Goal: Information Seeking & Learning: Learn about a topic

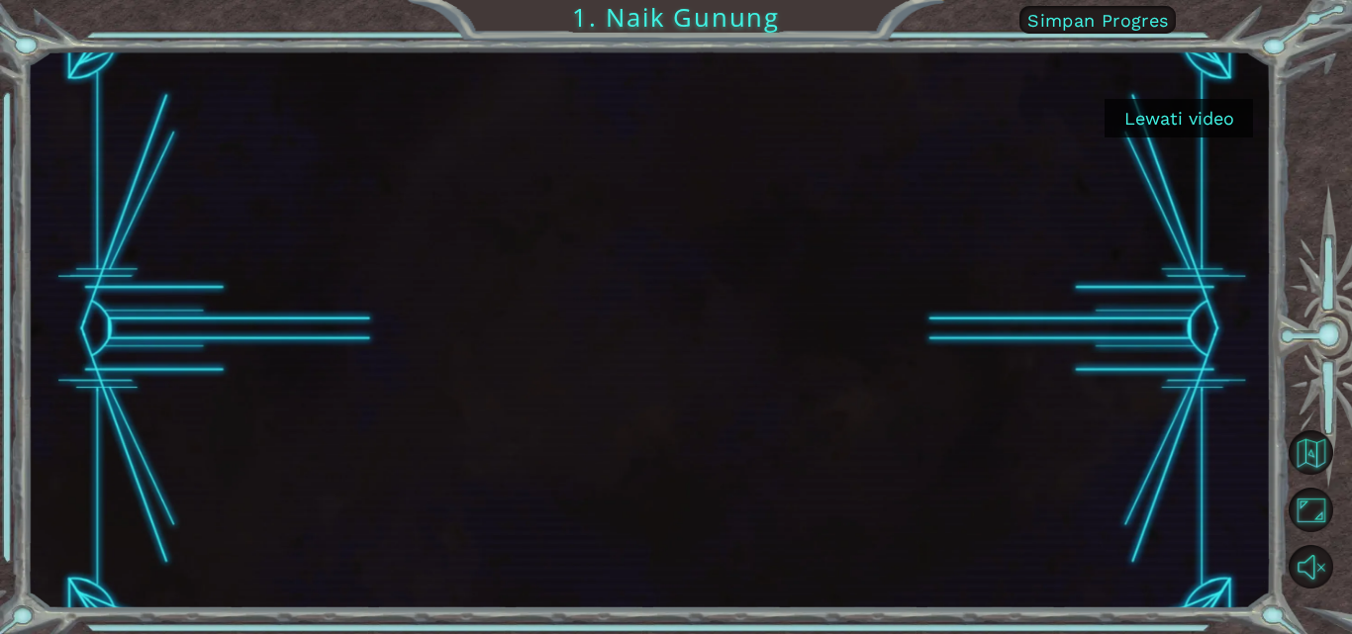
click at [1149, 111] on button "Lewati video" at bounding box center [1179, 118] width 148 height 39
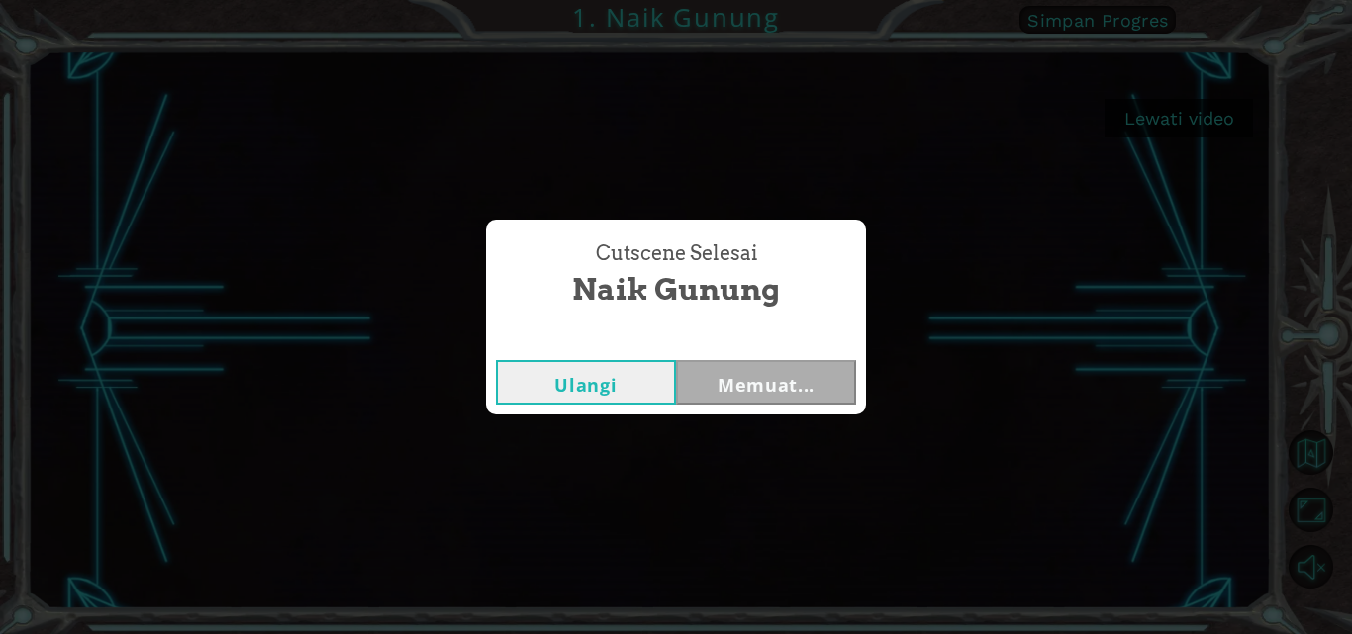
click at [1149, 111] on div "Cutscene Selesai Naik Gunung Ulangi Memuat..." at bounding box center [676, 317] width 1352 height 634
click at [713, 379] on button "Selanjutnya" at bounding box center [766, 382] width 180 height 45
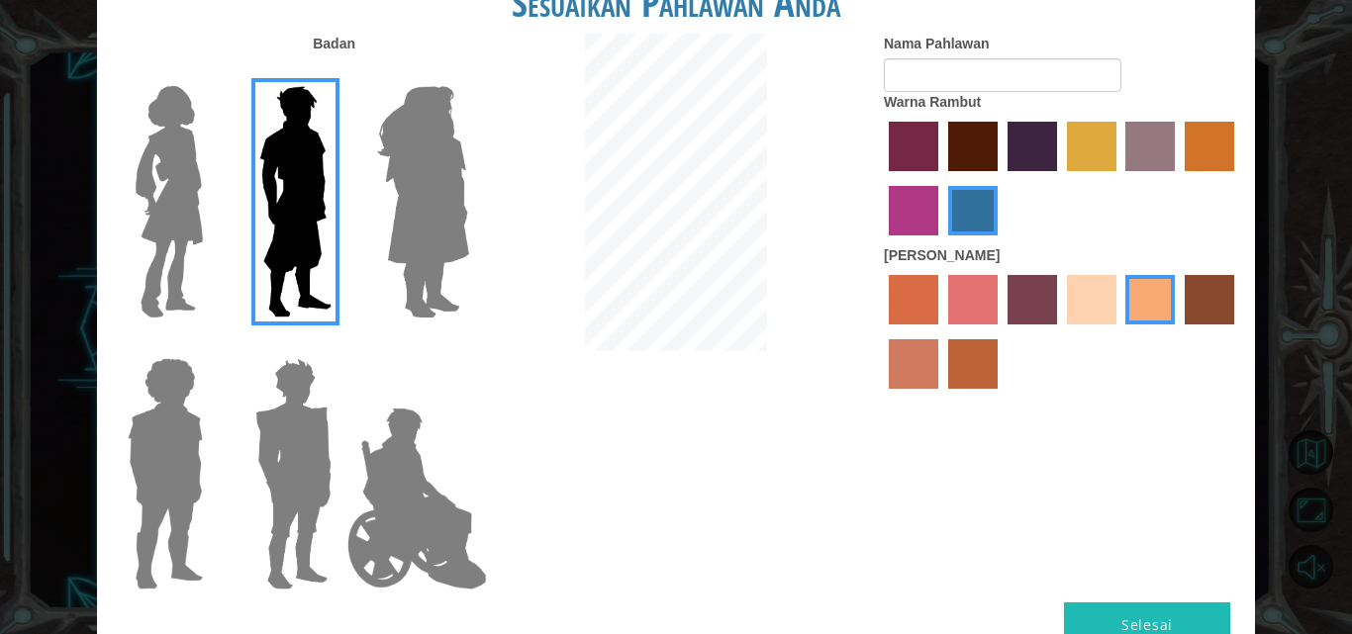
click at [982, 147] on label "maroon hair color" at bounding box center [972, 146] width 49 height 49
click at [941, 178] on input "maroon hair color" at bounding box center [941, 178] width 0 height 0
click at [917, 202] on label "medium red violet hair color" at bounding box center [913, 210] width 49 height 49
click at [1237, 178] on input "medium red violet hair color" at bounding box center [1237, 178] width 0 height 0
click at [917, 202] on label "medium red violet hair color" at bounding box center [913, 210] width 49 height 49
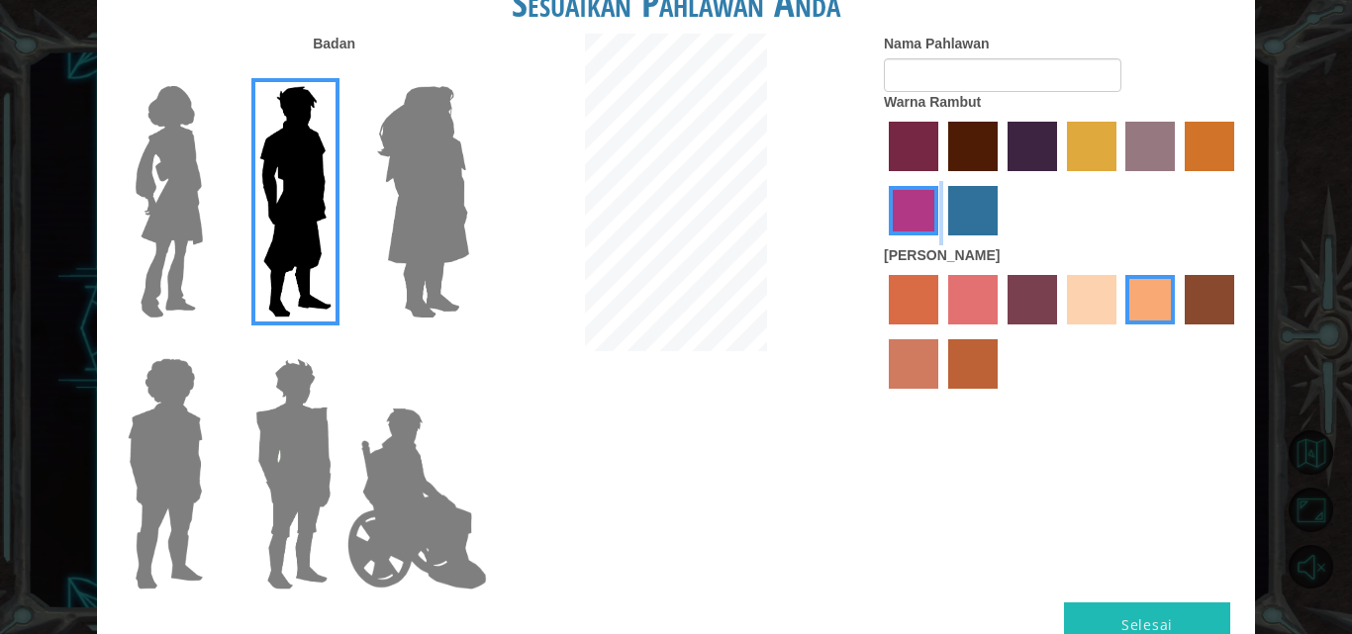
click at [1237, 178] on input "medium red violet hair color" at bounding box center [1237, 178] width 0 height 0
click at [962, 152] on label "maroon hair color" at bounding box center [972, 146] width 49 height 49
click at [941, 178] on input "maroon hair color" at bounding box center [941, 178] width 0 height 0
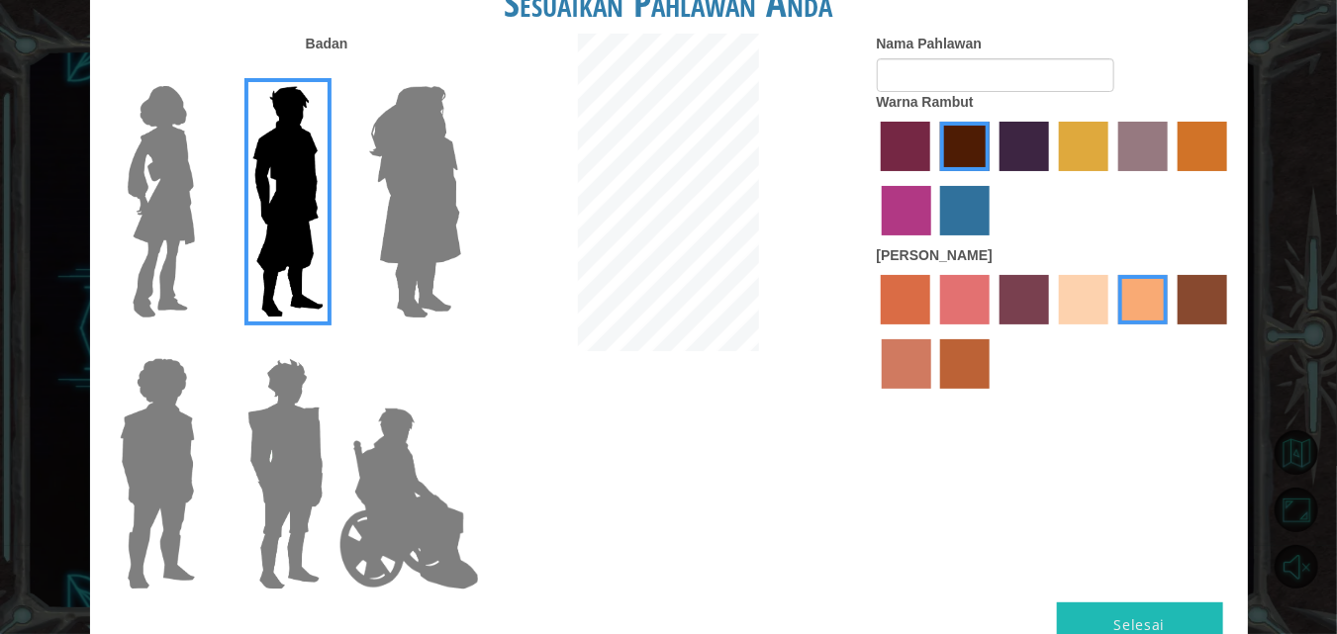
click at [1076, 604] on button "Selesai" at bounding box center [1140, 625] width 166 height 45
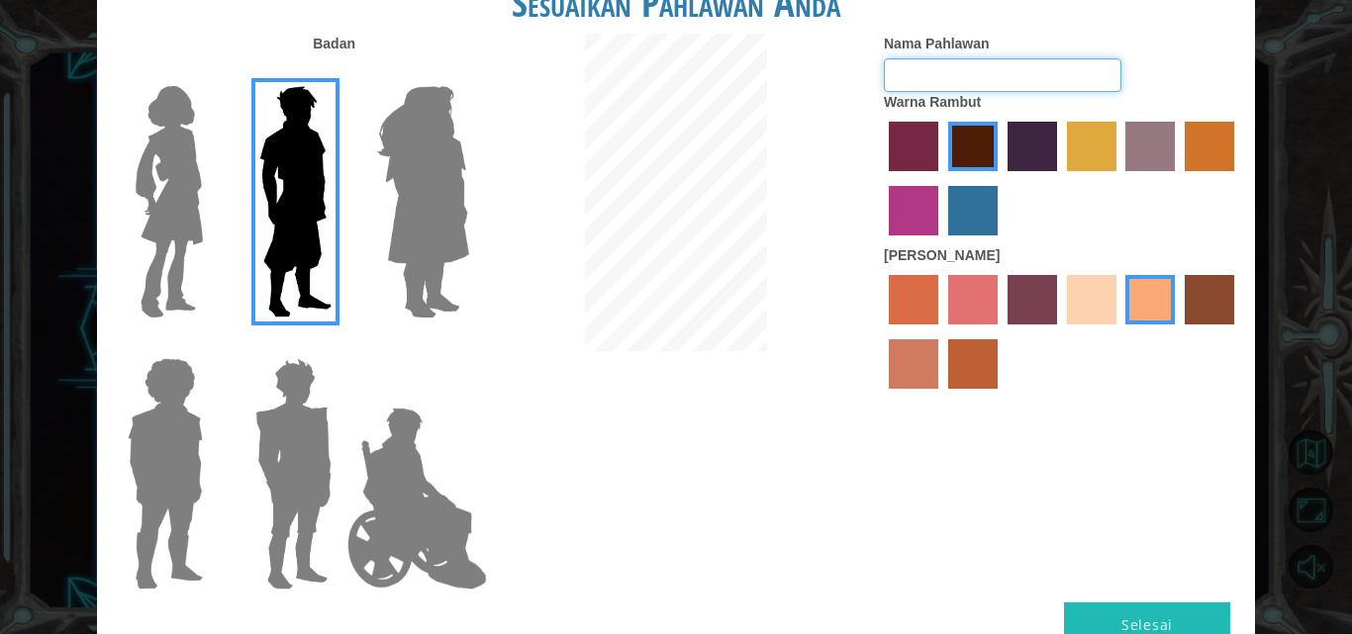
click at [951, 69] on input "Nama Pahlawan" at bounding box center [1003, 75] width 238 height 34
type input "stpen"
click at [1106, 608] on button "Selesai" at bounding box center [1147, 625] width 166 height 45
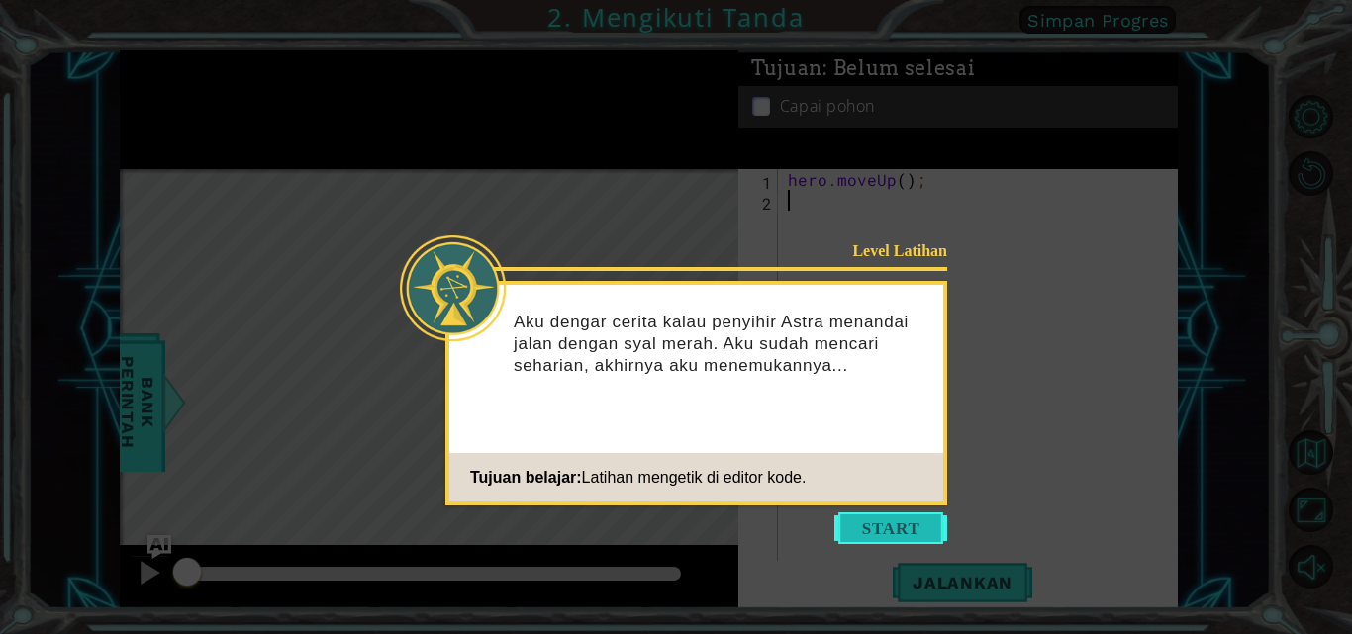
click at [899, 523] on button "Start" at bounding box center [890, 529] width 113 height 32
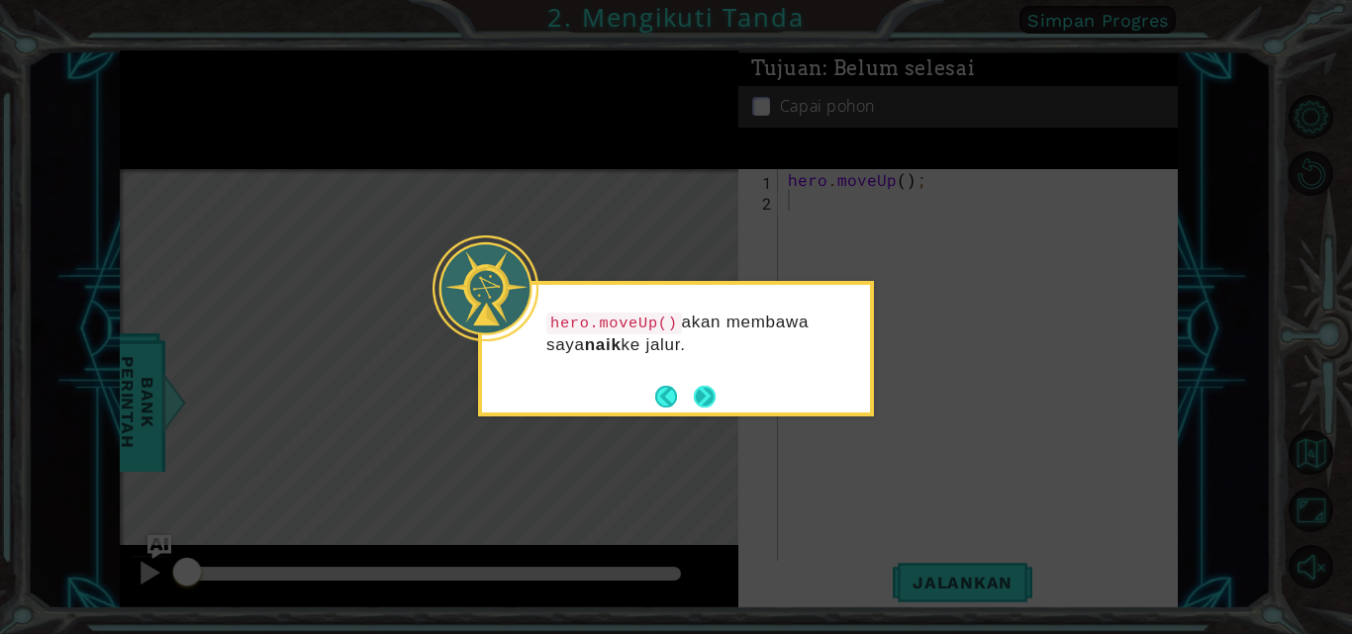
click at [712, 393] on button "Next" at bounding box center [705, 397] width 22 height 22
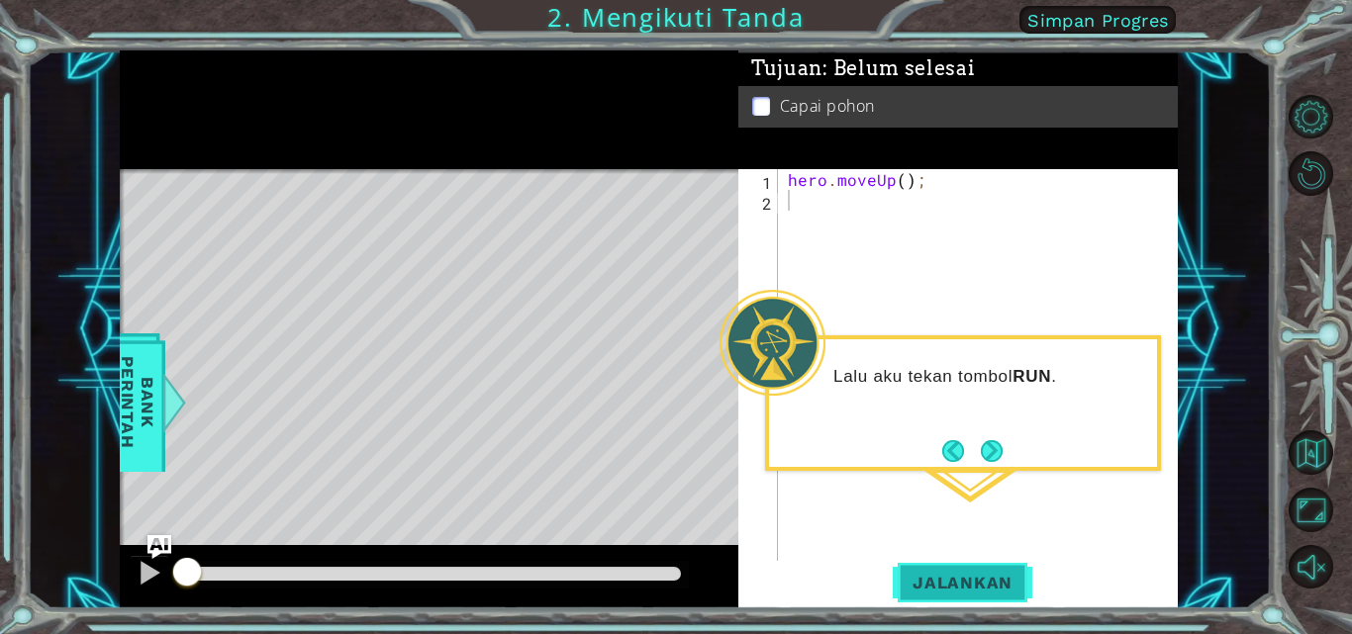
click at [973, 578] on span "Jalankan" at bounding box center [963, 583] width 140 height 20
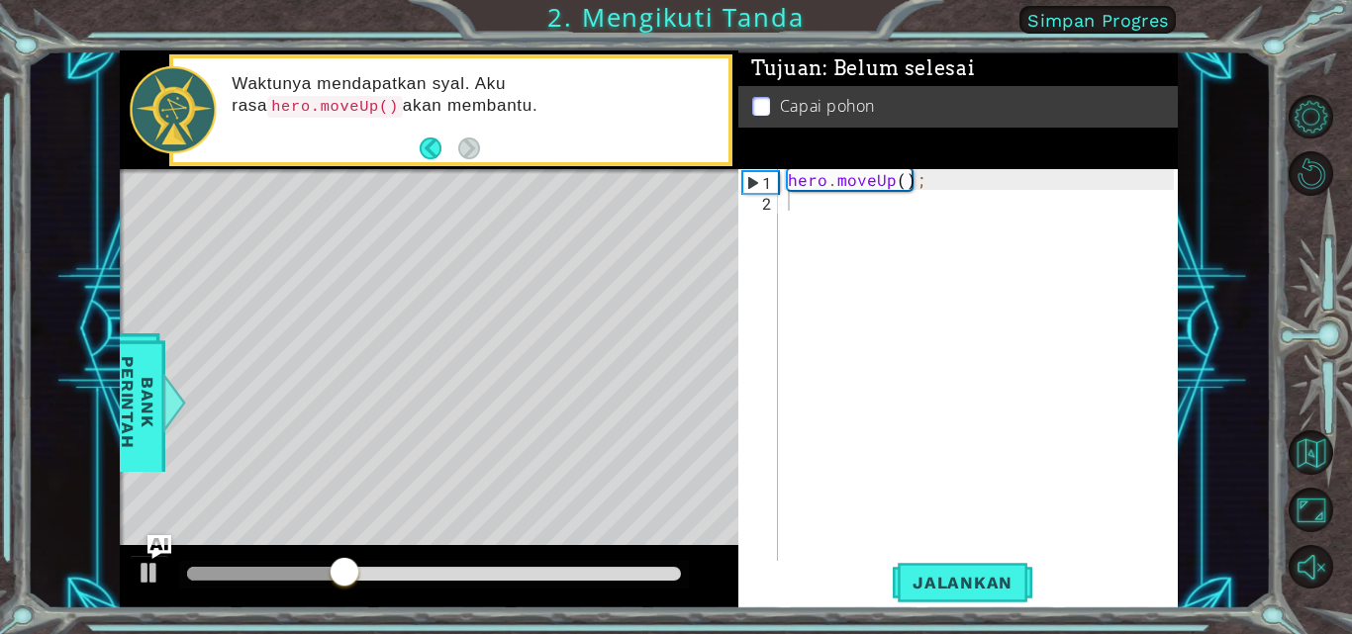
click at [580, 265] on div "Level Map" at bounding box center [577, 460] width 915 height 583
click at [807, 203] on div "hero . moveUp ( ) ;" at bounding box center [984, 387] width 400 height 436
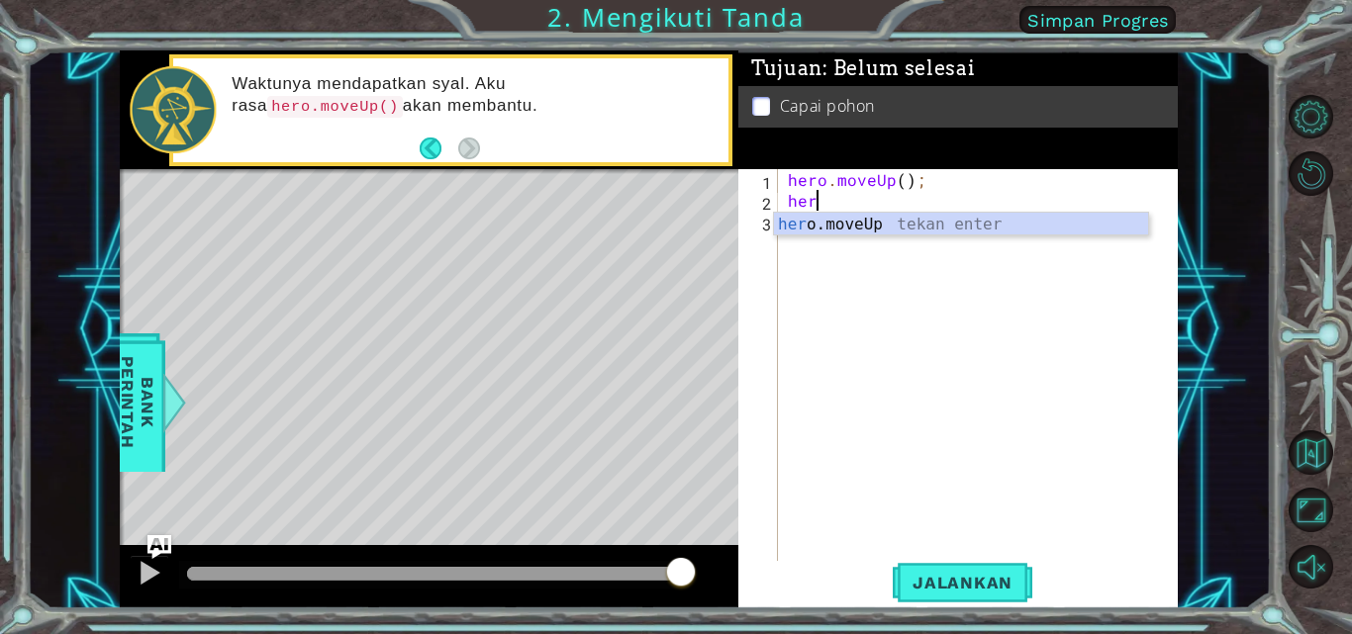
scroll to position [0, 1]
type textarea "her.move"
click at [903, 228] on div "her o .move Up tekan enter" at bounding box center [961, 248] width 374 height 71
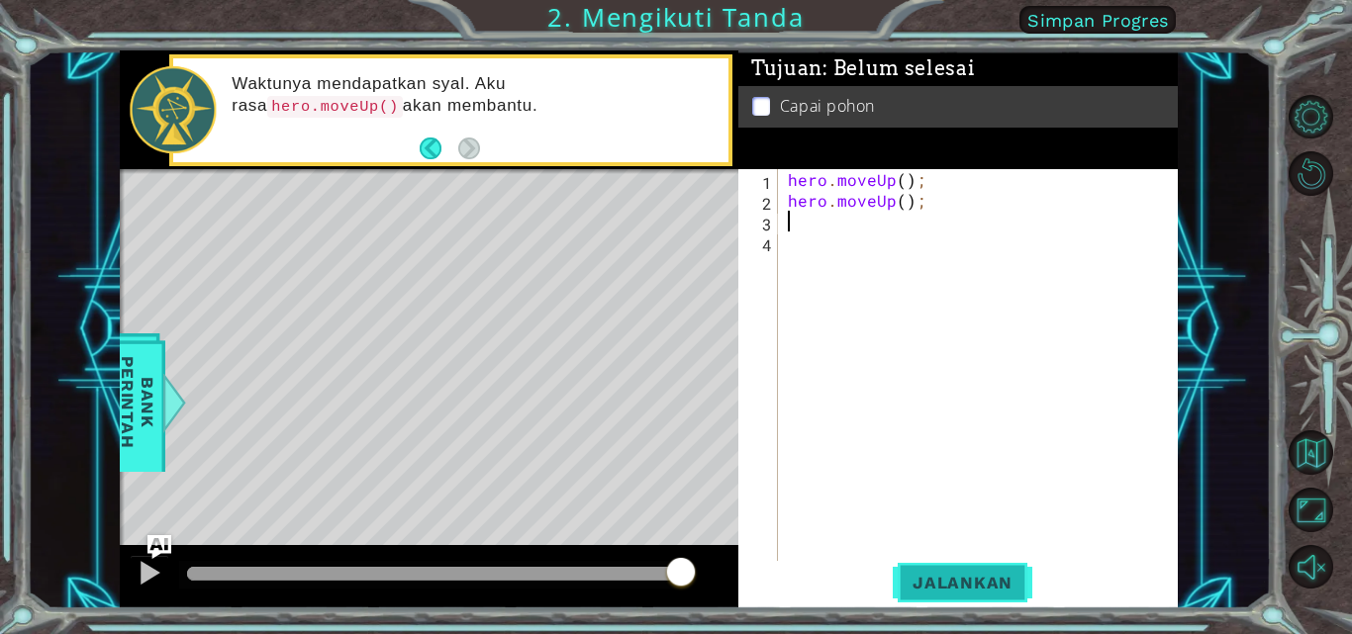
click at [956, 585] on span "Jalankan" at bounding box center [963, 583] width 140 height 20
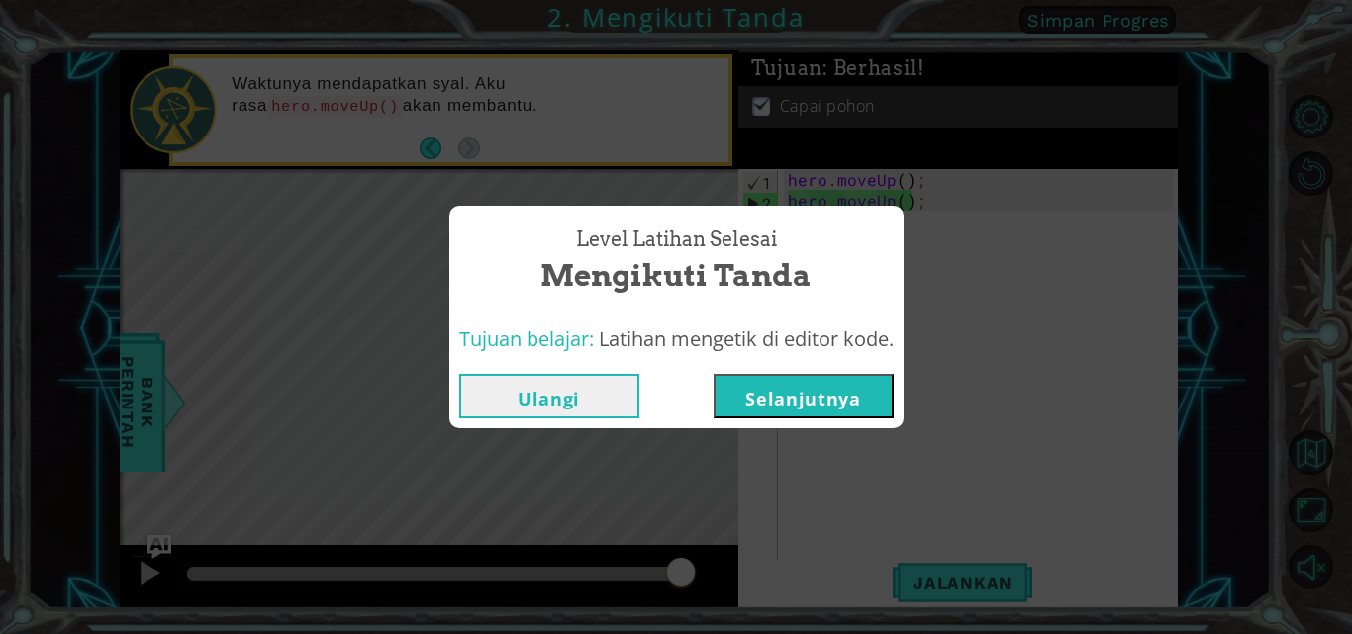
click at [750, 388] on button "Selanjutnya" at bounding box center [804, 396] width 180 height 45
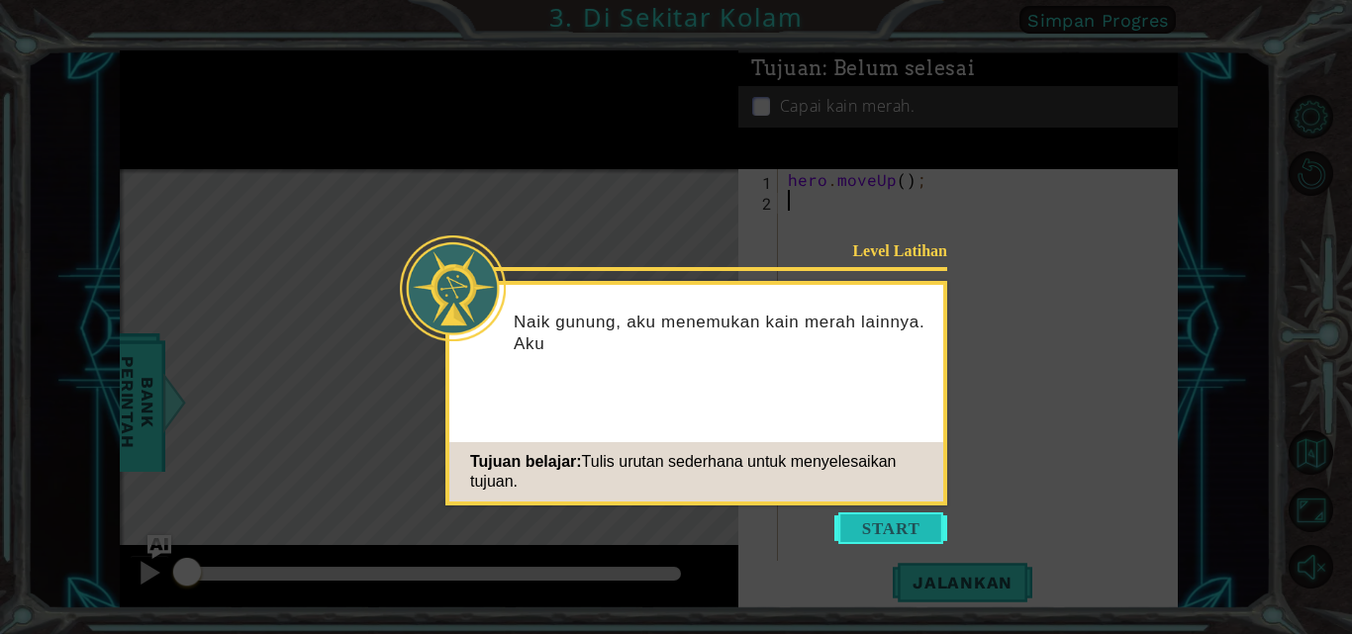
click at [862, 533] on button "Start" at bounding box center [890, 529] width 113 height 32
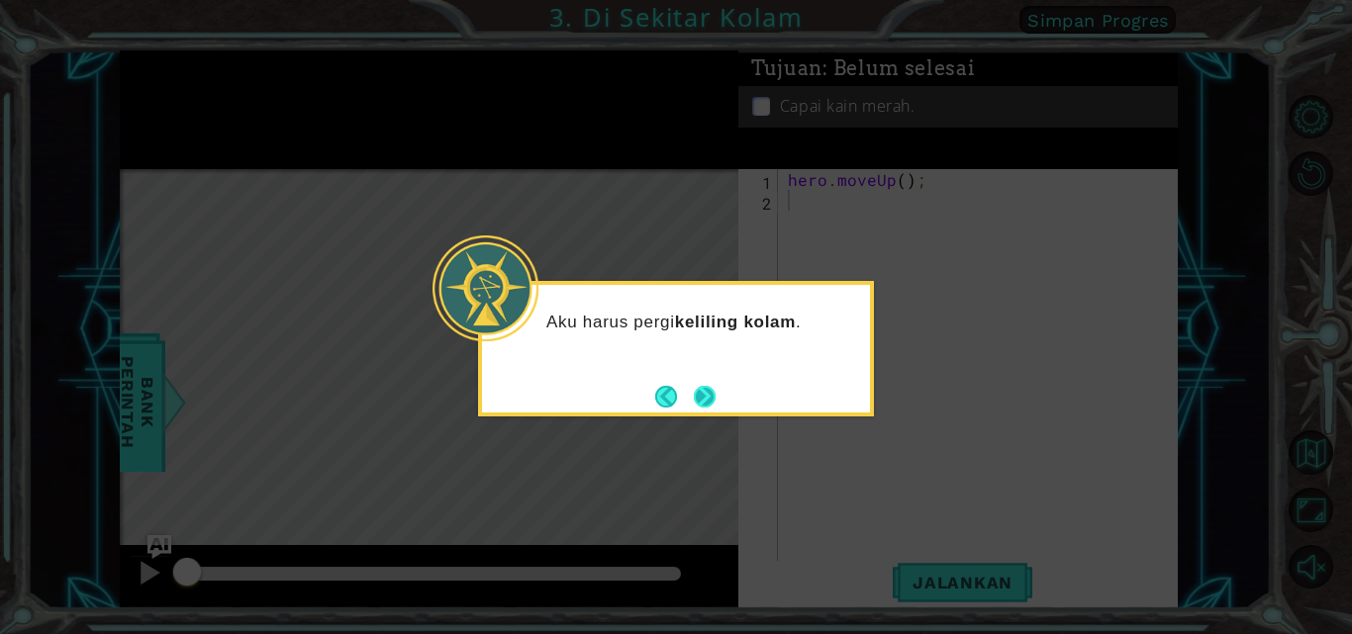
click at [703, 400] on button "Next" at bounding box center [705, 397] width 22 height 22
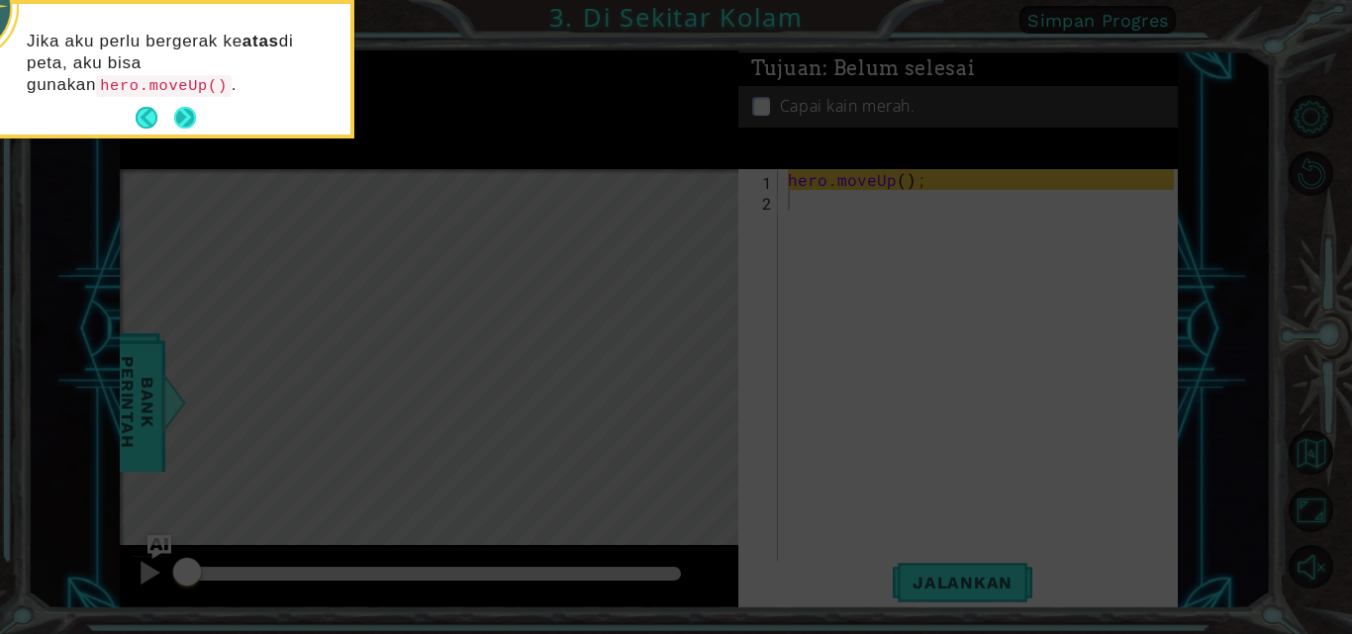
click at [191, 119] on button "Next" at bounding box center [185, 118] width 22 height 22
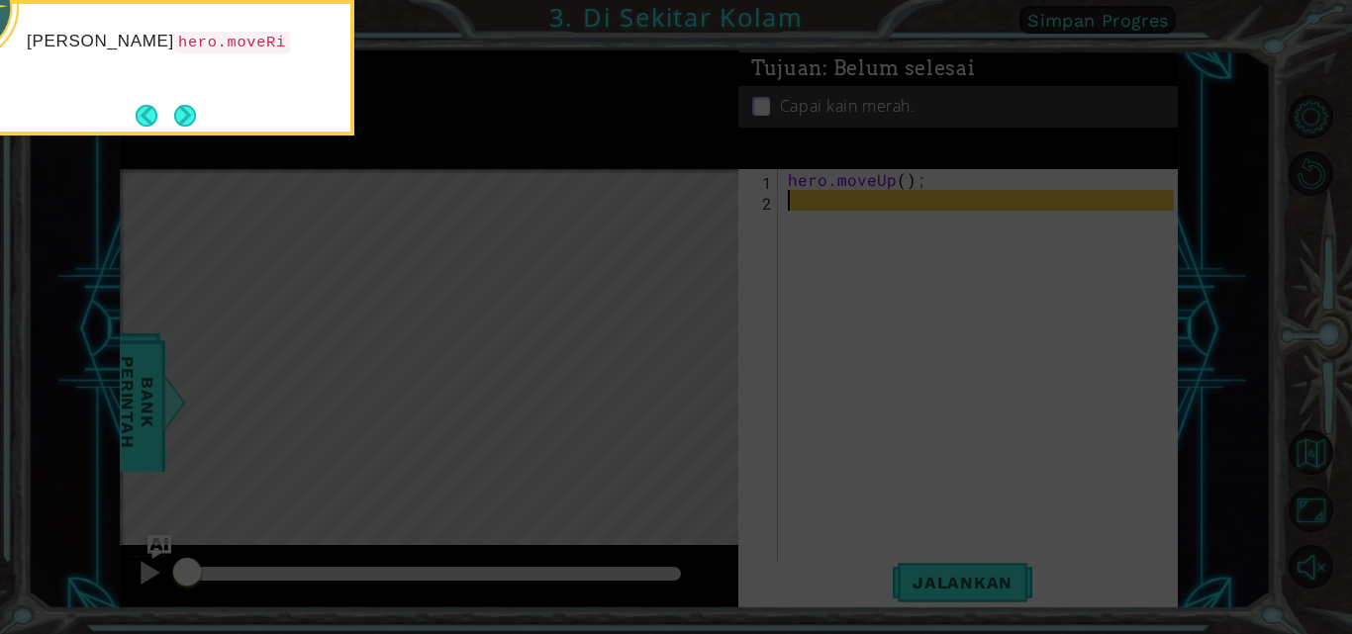
click at [191, 119] on button "Next" at bounding box center [185, 116] width 22 height 22
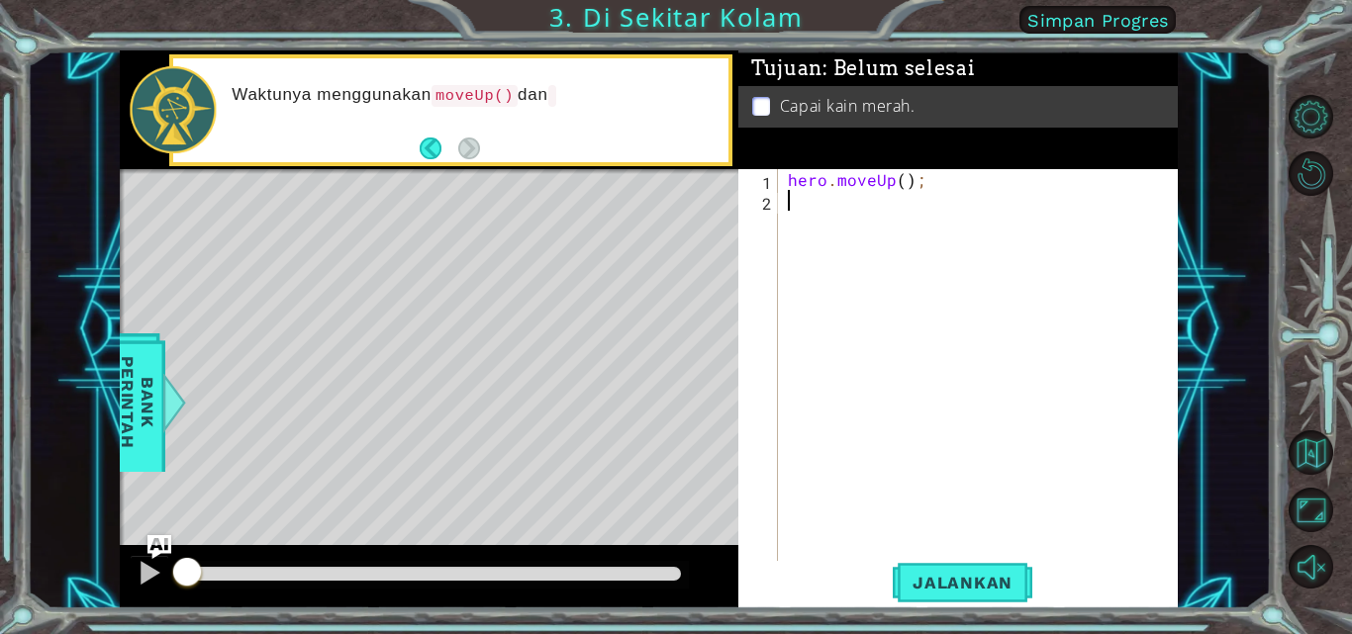
click at [860, 225] on div "hero . moveUp ( ) ;" at bounding box center [984, 387] width 400 height 436
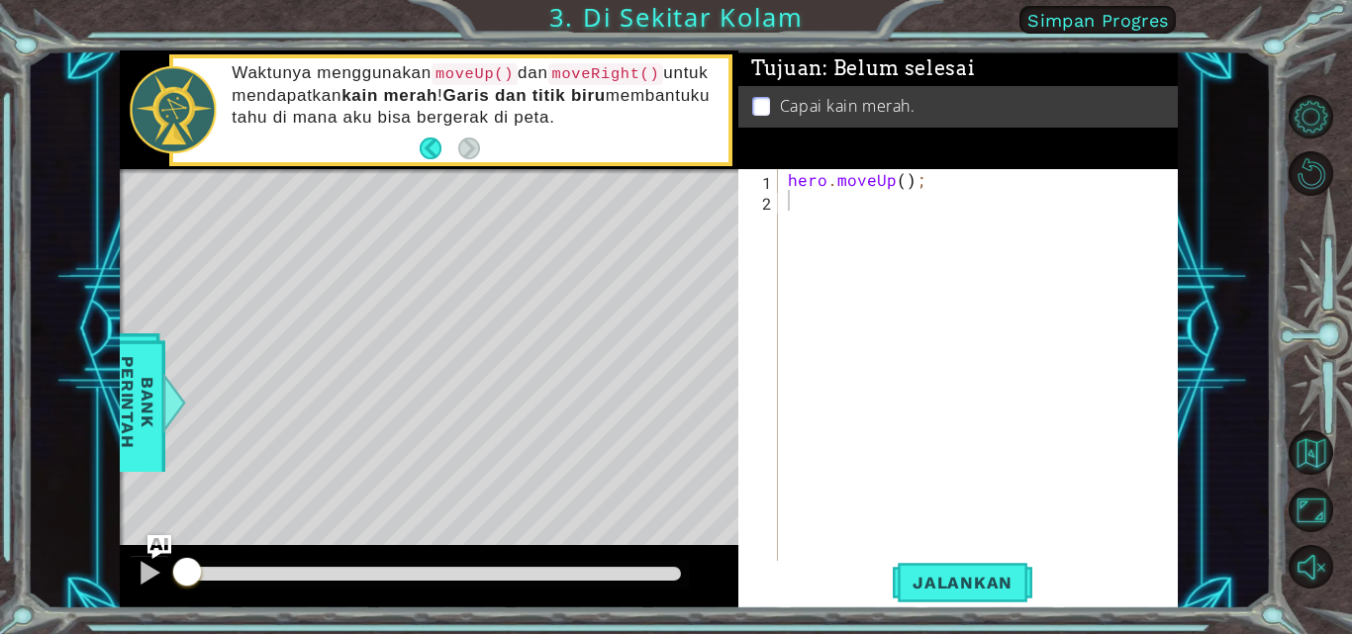
click at [485, 151] on div "Waktunya menggunakan moveUp() dan moveRight() untuk mendapatkan kain merah ! Ga…" at bounding box center [473, 109] width 510 height 115
click at [844, 209] on div "hero . moveUp ( ) ;" at bounding box center [984, 387] width 400 height 436
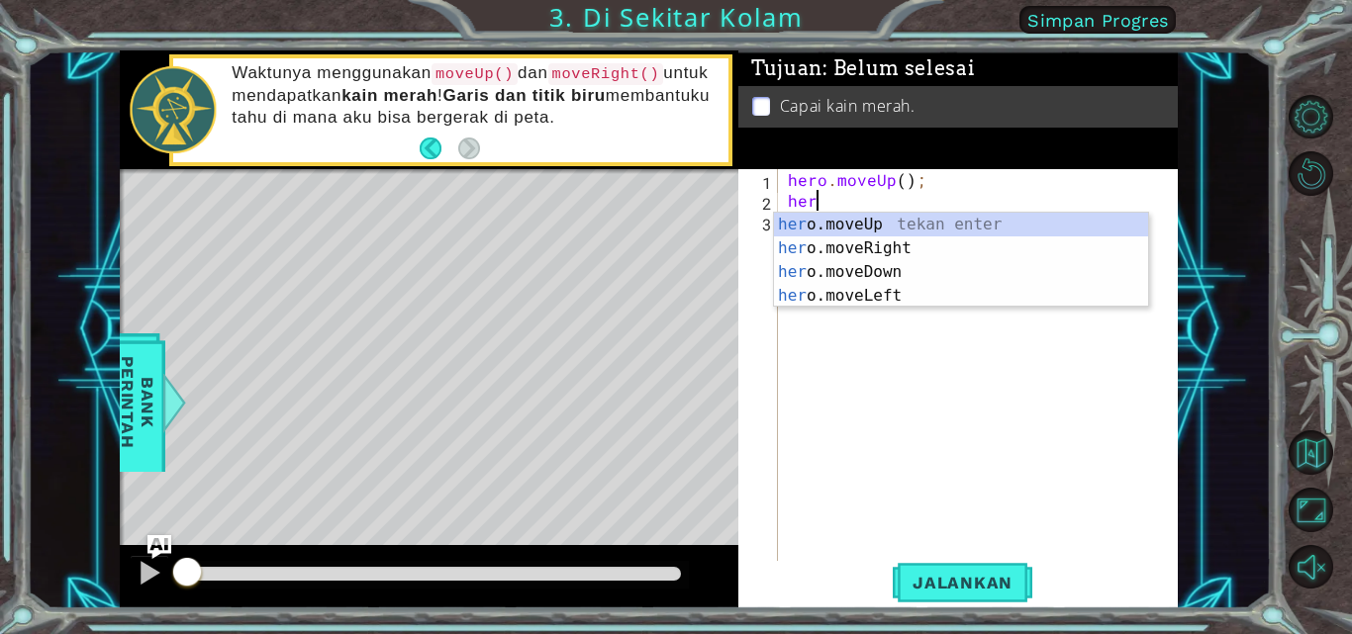
type textarea "hero"
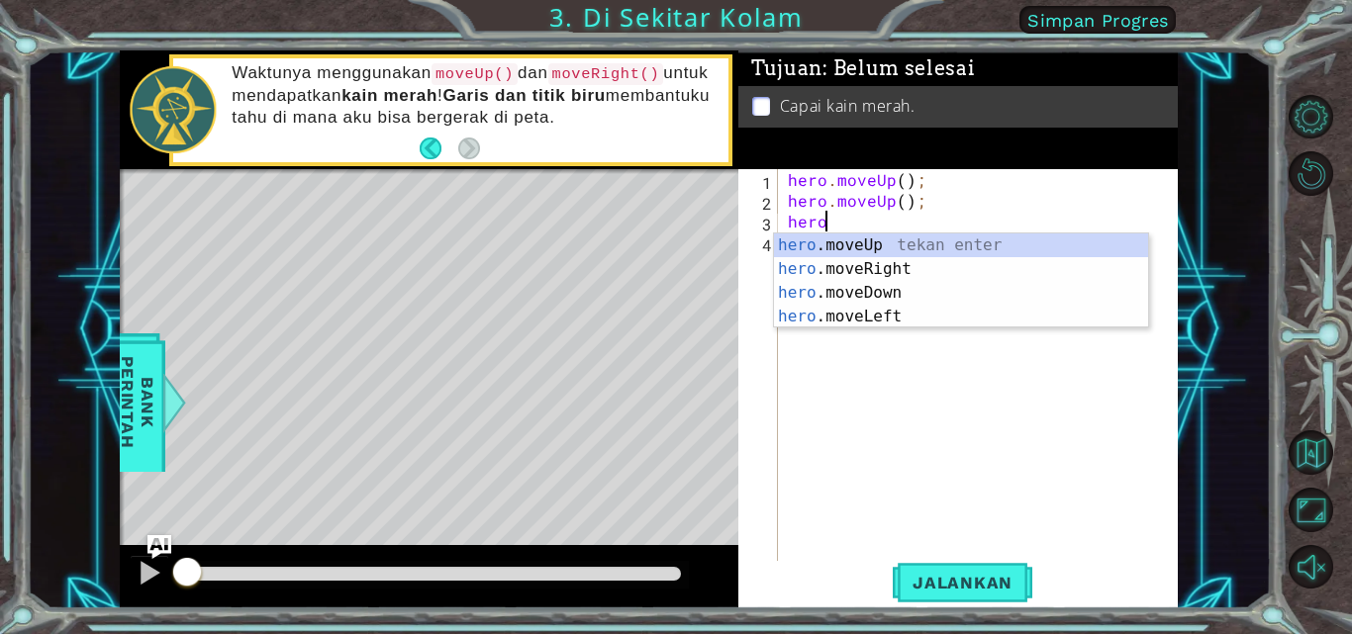
type textarea "hero"
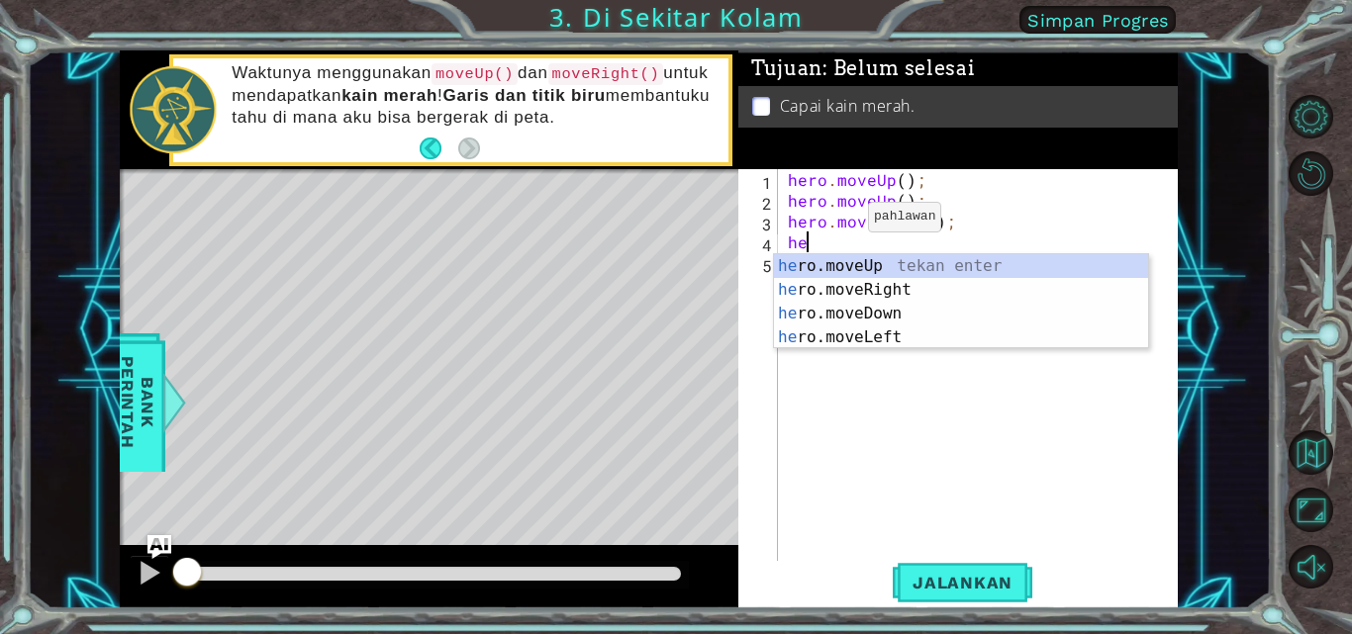
type textarea "hero"
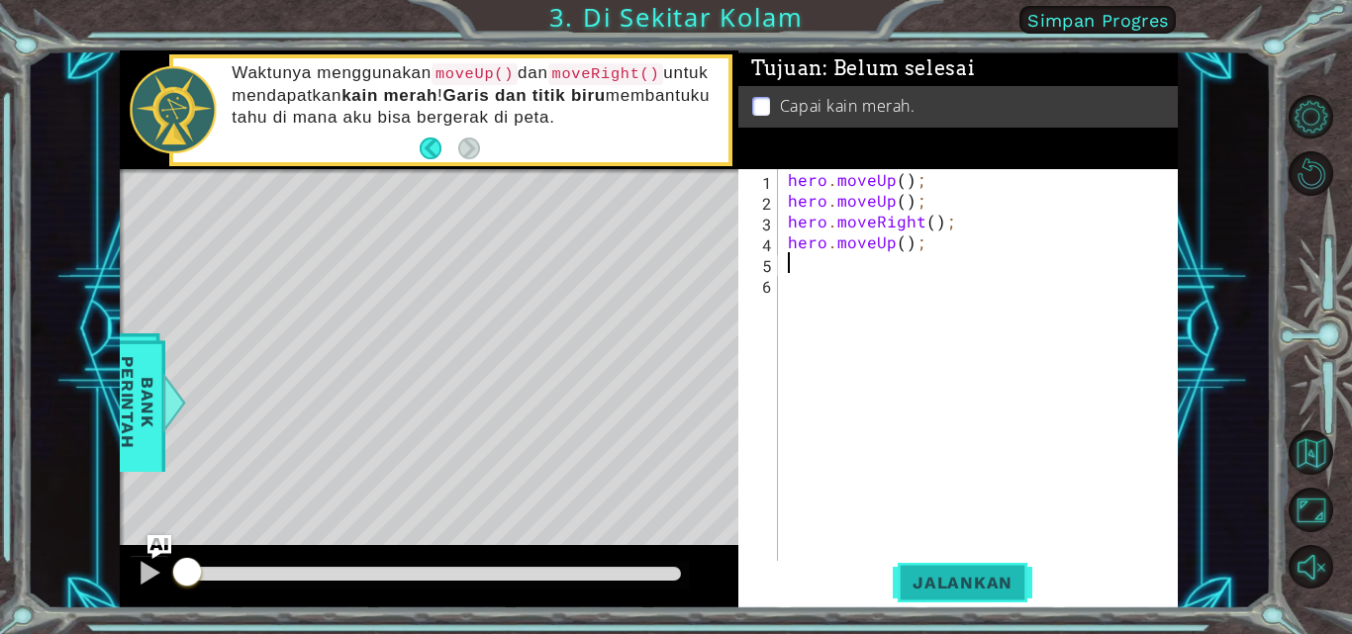
click at [968, 583] on span "Jalankan" at bounding box center [963, 583] width 140 height 20
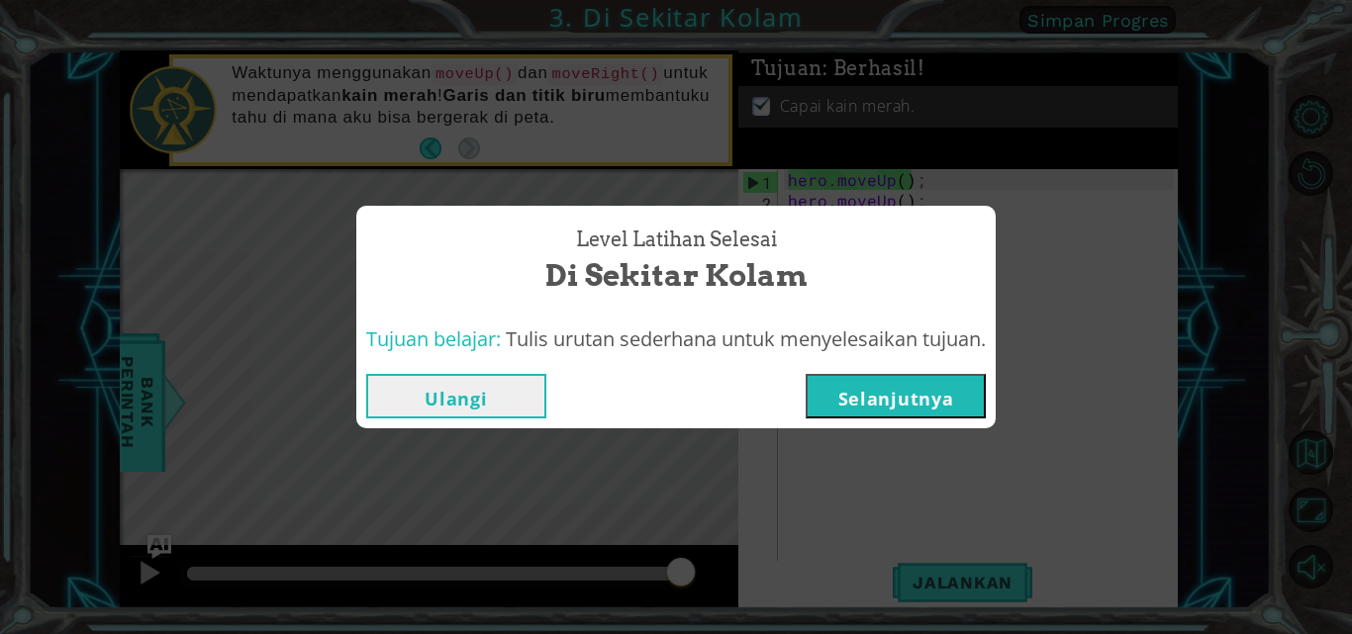
click at [829, 390] on button "Selanjutnya" at bounding box center [896, 396] width 180 height 45
